Goal: Transaction & Acquisition: Purchase product/service

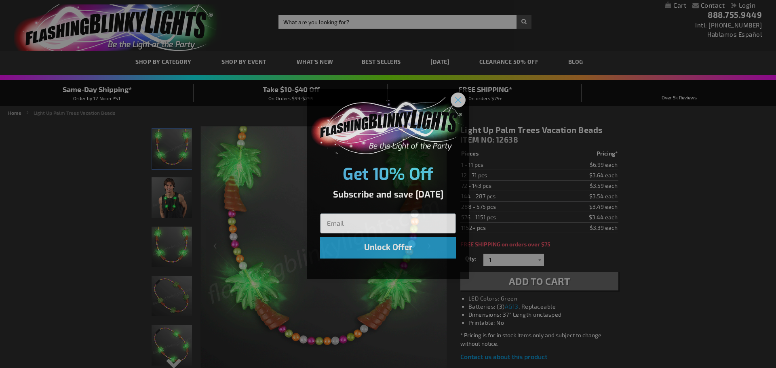
click at [462, 99] on circle "Close dialog" at bounding box center [457, 99] width 13 height 13
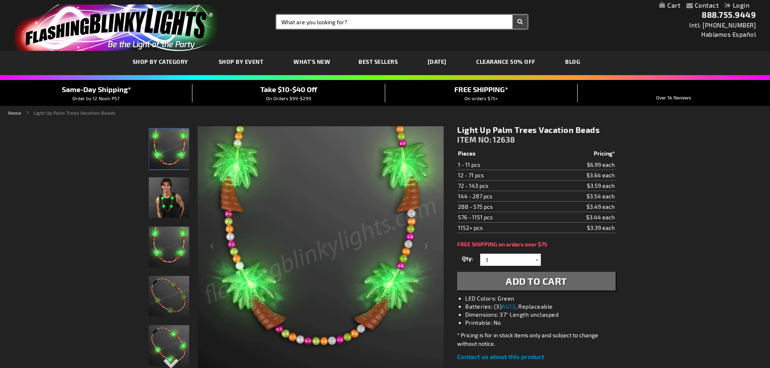
click at [330, 21] on input "Search" at bounding box center [401, 22] width 251 height 14
type input "lei"
click at [512, 15] on button "Search" at bounding box center [519, 22] width 15 height 14
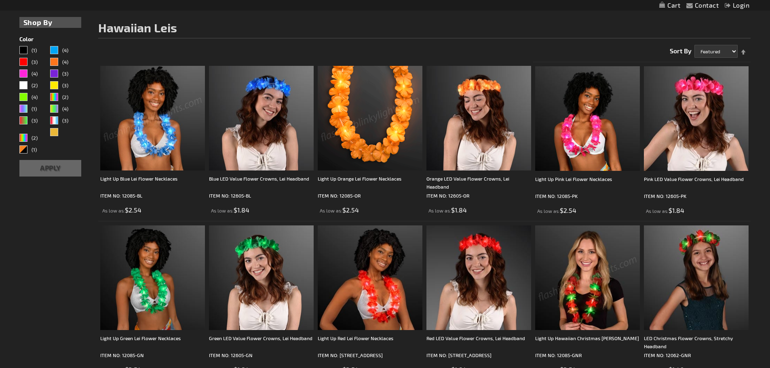
scroll to position [121, 0]
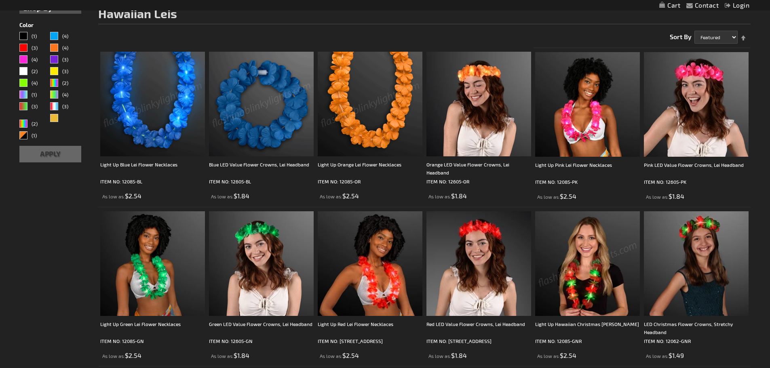
click at [152, 91] on img at bounding box center [152, 104] width 105 height 105
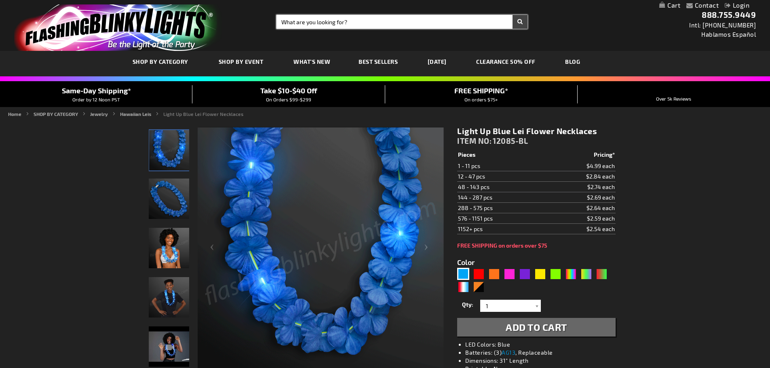
click at [353, 23] on input "Search" at bounding box center [401, 22] width 251 height 14
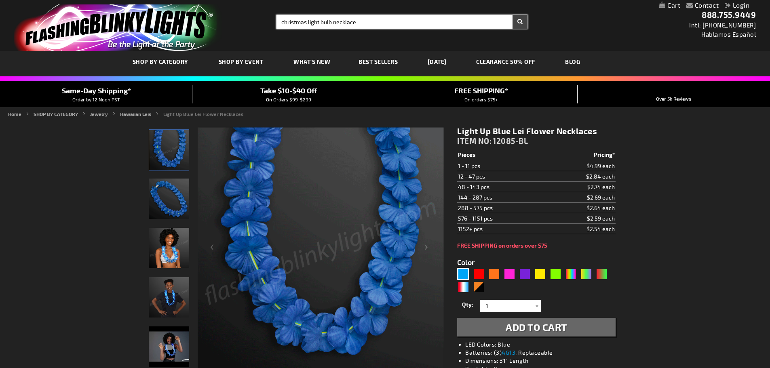
type input "christmas light bulb necklace"
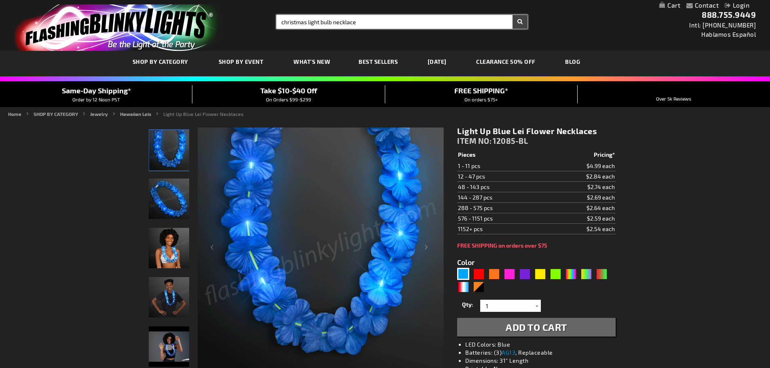
click at [512, 15] on button "Search" at bounding box center [519, 22] width 15 height 14
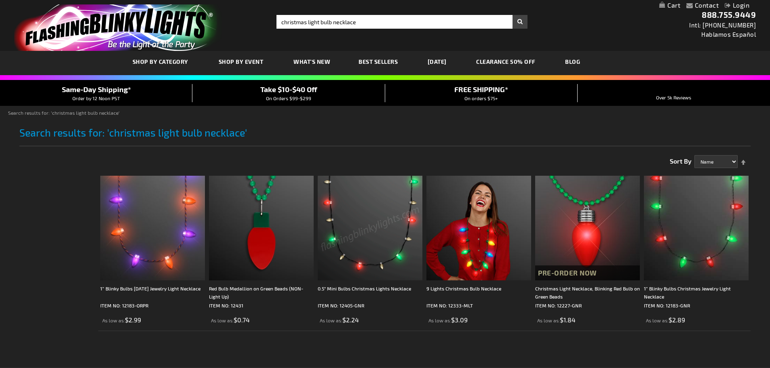
click at [357, 239] on img at bounding box center [370, 228] width 105 height 105
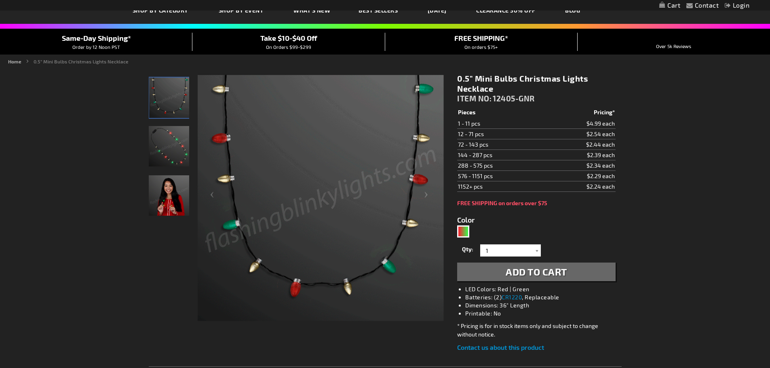
scroll to position [40, 0]
